Goal: Navigation & Orientation: Find specific page/section

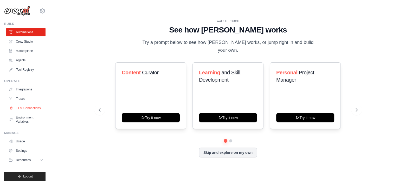
click at [36, 109] on link "LLM Connections" at bounding box center [26, 108] width 39 height 8
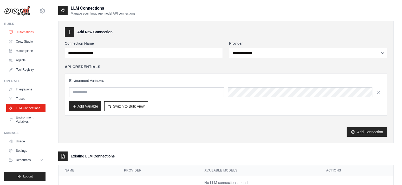
click at [27, 32] on link "Automations" at bounding box center [26, 32] width 39 height 8
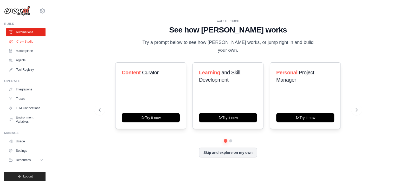
click at [24, 42] on link "Crew Studio" at bounding box center [26, 41] width 39 height 8
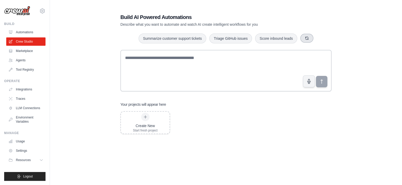
click at [305, 37] on icon "button" at bounding box center [306, 38] width 3 height 3
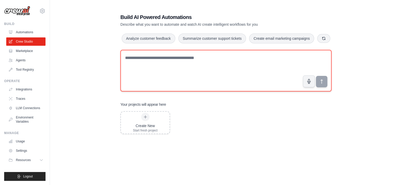
click at [212, 60] on textarea at bounding box center [225, 71] width 211 height 42
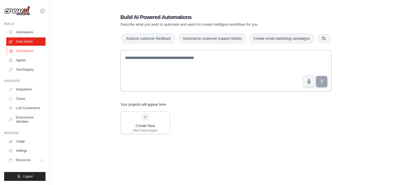
click at [25, 51] on link "Marketplace" at bounding box center [26, 51] width 39 height 8
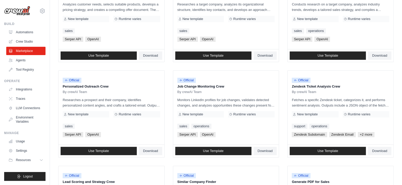
scroll to position [295, 0]
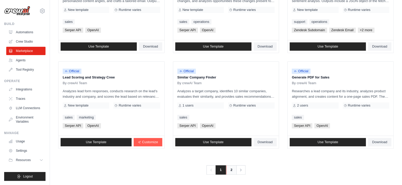
click at [229, 169] on link "2" at bounding box center [231, 169] width 10 height 9
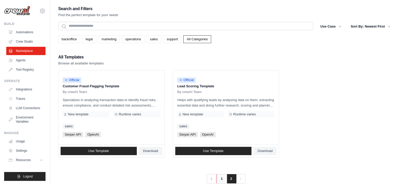
click at [219, 178] on link "1" at bounding box center [221, 178] width 10 height 9
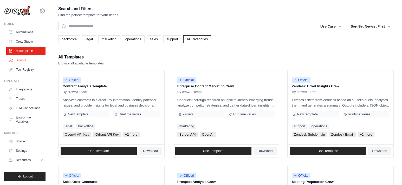
click at [25, 59] on link "Agents" at bounding box center [26, 60] width 39 height 8
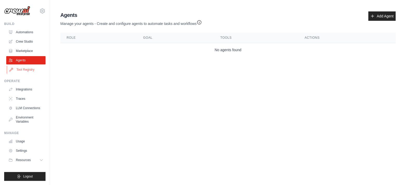
click at [21, 69] on link "Tool Registry" at bounding box center [26, 69] width 39 height 8
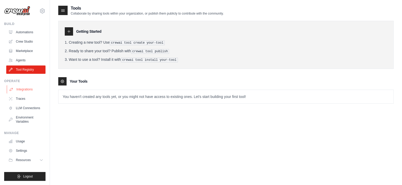
click at [30, 89] on link "Integrations" at bounding box center [26, 89] width 39 height 8
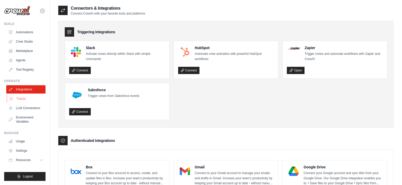
click at [26, 97] on link "Traces" at bounding box center [26, 99] width 39 height 8
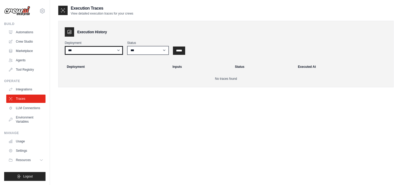
click at [101, 51] on select "***" at bounding box center [94, 50] width 58 height 9
click at [104, 67] on th "Deployment" at bounding box center [115, 66] width 109 height 11
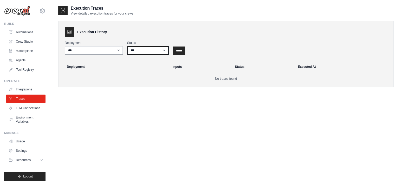
click at [142, 51] on select "*** ********* ******* *****" at bounding box center [148, 50] width 42 height 9
click at [240, 41] on div "Deployment *** Status *** ********* ******* ***** *****" at bounding box center [226, 48] width 322 height 14
click at [31, 108] on link "LLM Connections" at bounding box center [26, 108] width 39 height 8
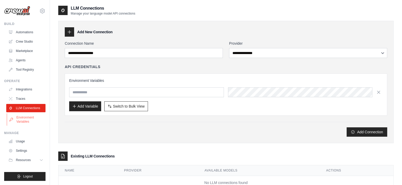
click at [29, 117] on link "Environment Variables" at bounding box center [26, 119] width 39 height 12
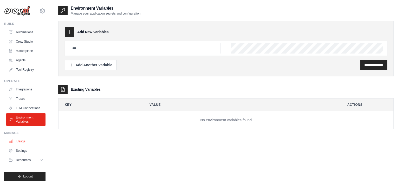
click at [23, 142] on link "Usage" at bounding box center [26, 141] width 39 height 8
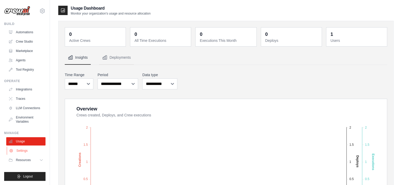
click at [22, 149] on link "Settings" at bounding box center [26, 151] width 39 height 8
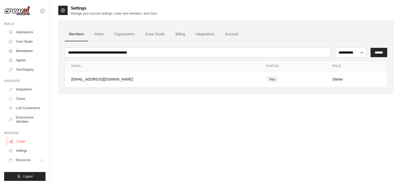
click at [22, 140] on link "Usage" at bounding box center [26, 141] width 39 height 8
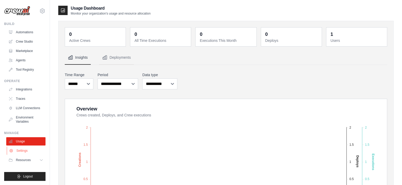
click at [26, 151] on link "Settings" at bounding box center [26, 151] width 39 height 8
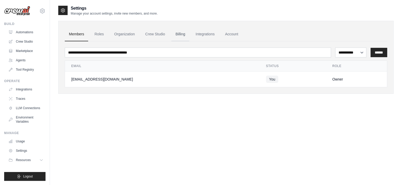
click at [179, 34] on link "Billing" at bounding box center [180, 34] width 18 height 14
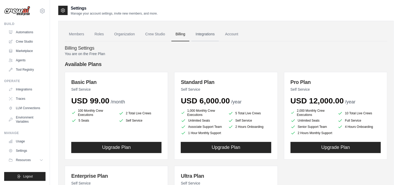
click at [199, 35] on link "Integrations" at bounding box center [204, 34] width 27 height 14
click at [205, 33] on link "Integrations" at bounding box center [204, 34] width 27 height 14
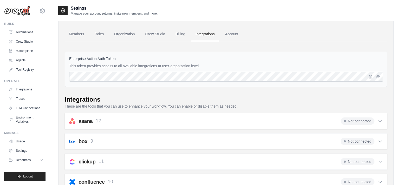
click at [157, 36] on link "Crew Studio" at bounding box center [155, 34] width 28 height 14
